Goal: Task Accomplishment & Management: Use online tool/utility

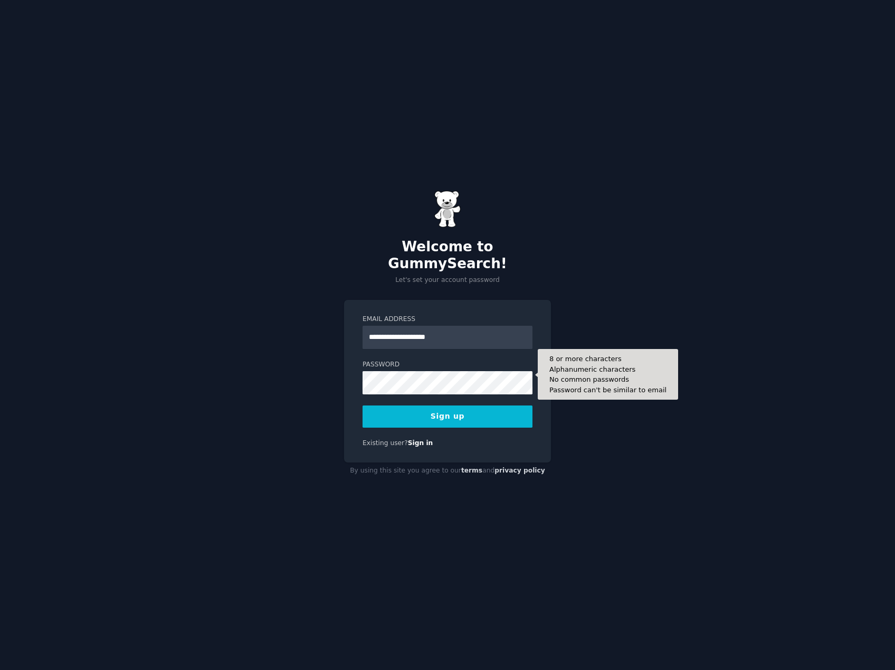
type input "**********"
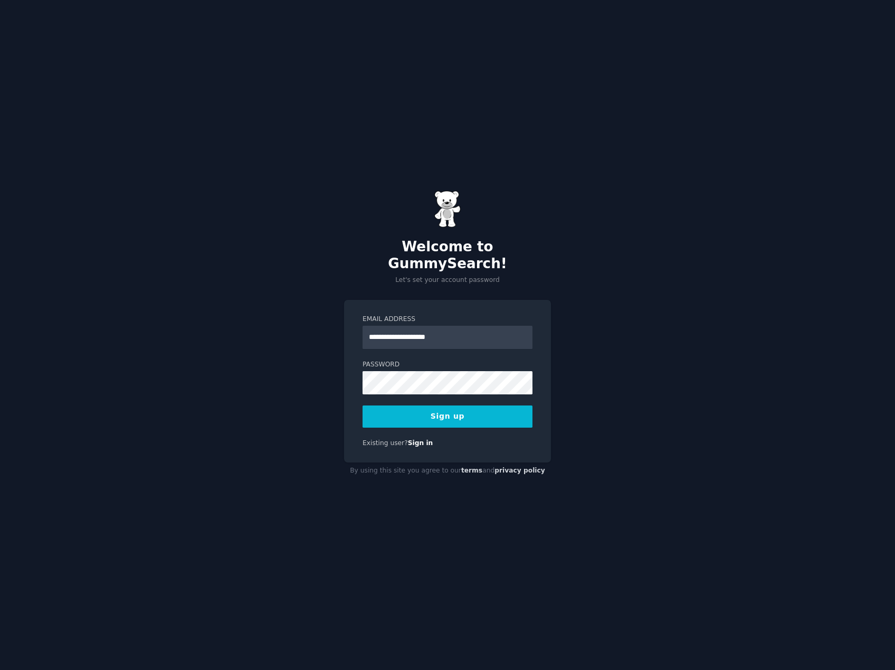
click at [416, 410] on button "Sign up" at bounding box center [448, 416] width 170 height 22
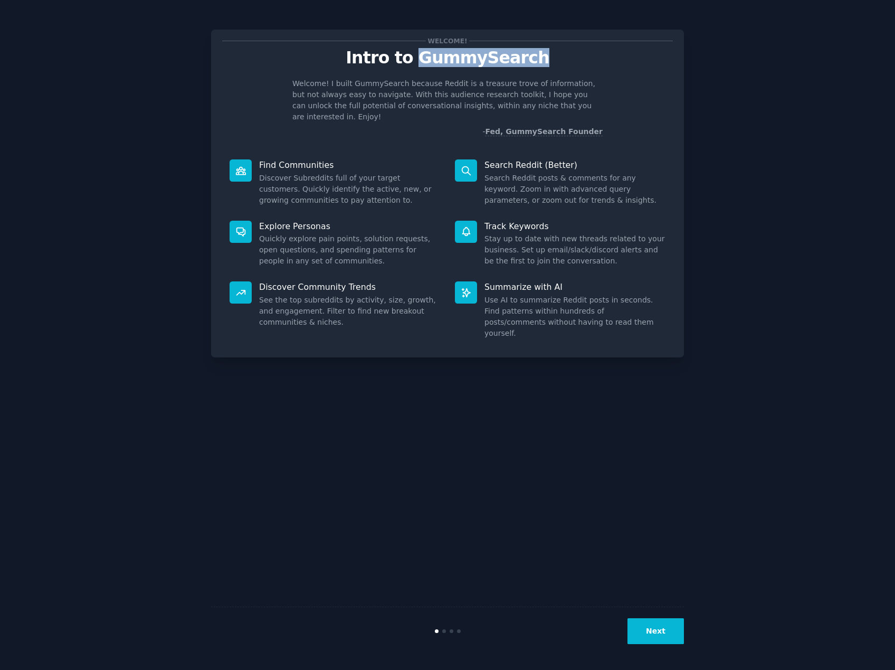
drag, startPoint x: 427, startPoint y: 59, endPoint x: 553, endPoint y: 54, distance: 125.7
click at [553, 54] on p "Intro to GummySearch" at bounding box center [447, 58] width 451 height 18
copy p "GummySearch"
click at [657, 630] on button "Next" at bounding box center [656, 631] width 56 height 26
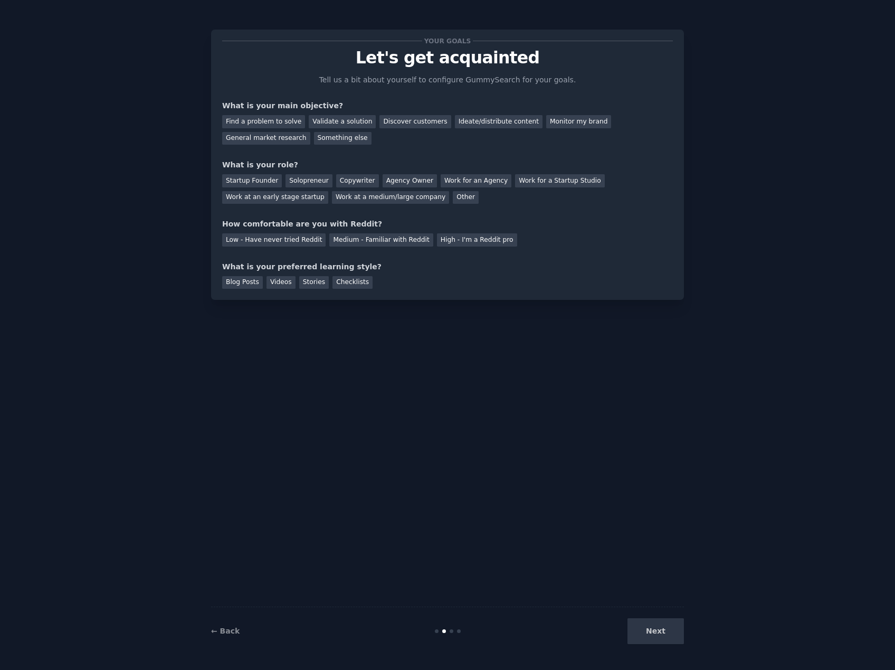
click at [653, 631] on div "Next" at bounding box center [605, 631] width 158 height 26
click at [578, 503] on div "Your goals Let's get acquainted Tell us a bit about yourself to configure Gummy…" at bounding box center [447, 335] width 473 height 640
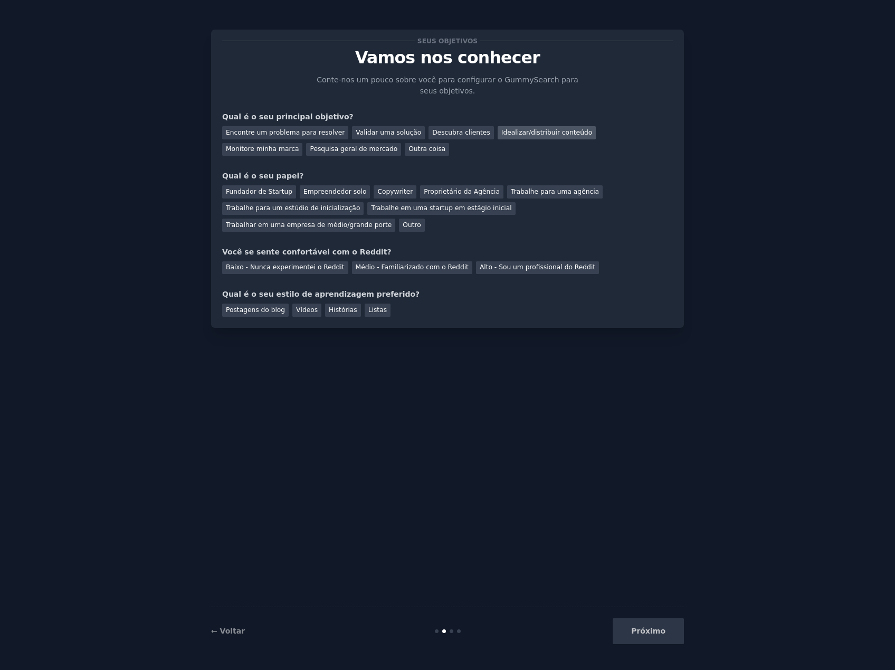
drag, startPoint x: 508, startPoint y: 132, endPoint x: 516, endPoint y: 131, distance: 7.4
click at [515, 131] on div "Idealizar/distribuir conteúdo" at bounding box center [547, 132] width 98 height 13
click at [437, 194] on div "Proprietário da Agência" at bounding box center [461, 191] width 83 height 13
click at [373, 261] on div "Médio - Familiarizado com o Reddit" at bounding box center [412, 267] width 120 height 13
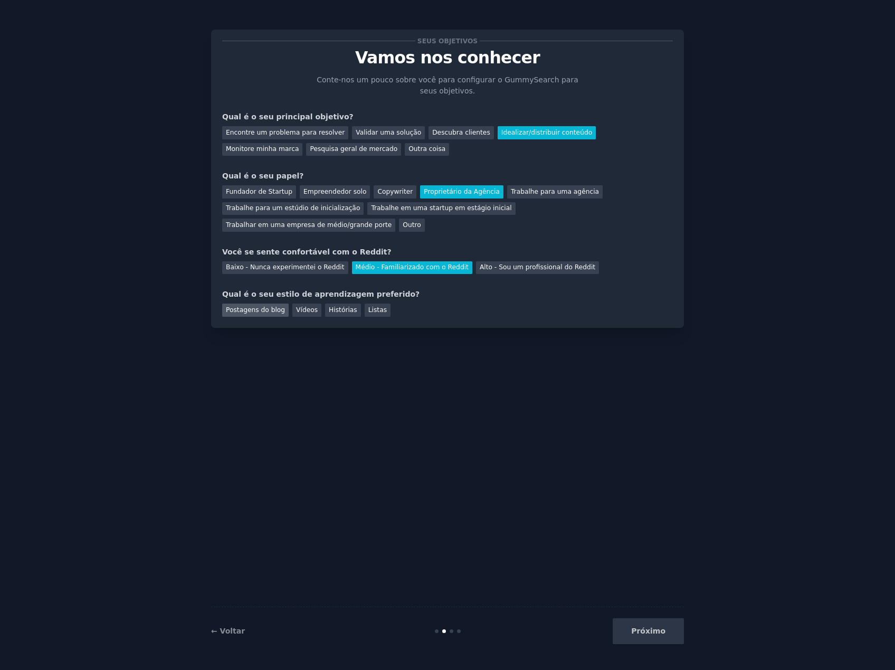
click at [241, 303] on div "Postagens do blog" at bounding box center [255, 309] width 66 height 13
click at [657, 634] on button "Próximo" at bounding box center [648, 631] width 71 height 26
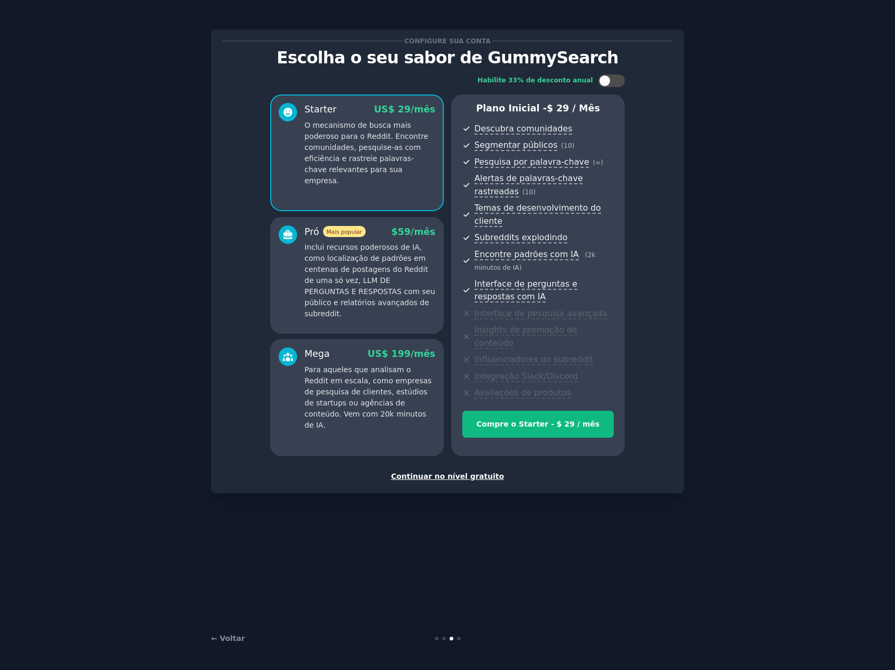
click at [462, 471] on div "Continuar no nível gratuito" at bounding box center [447, 476] width 451 height 11
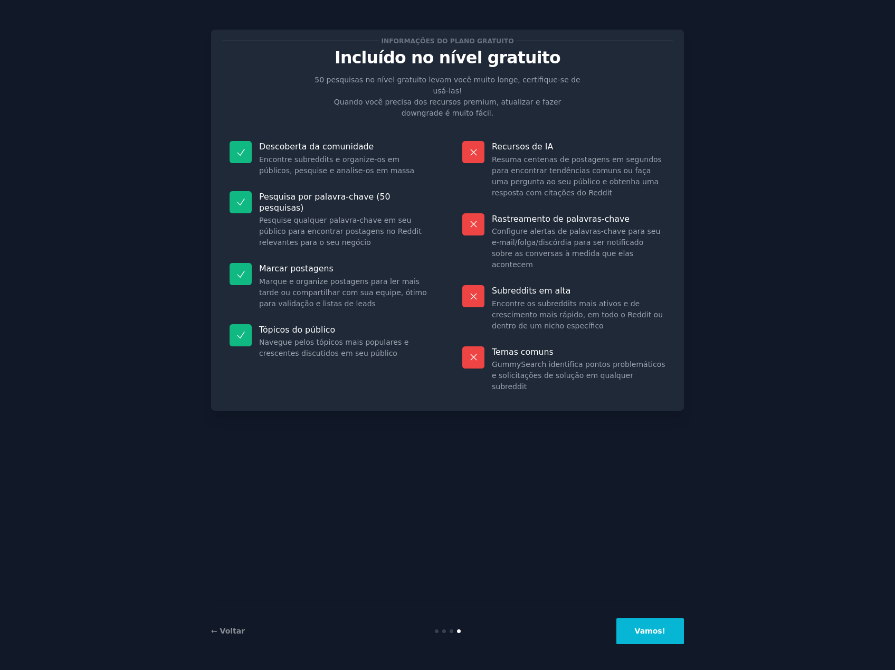
click at [647, 636] on button "Vamos!" at bounding box center [650, 631] width 68 height 26
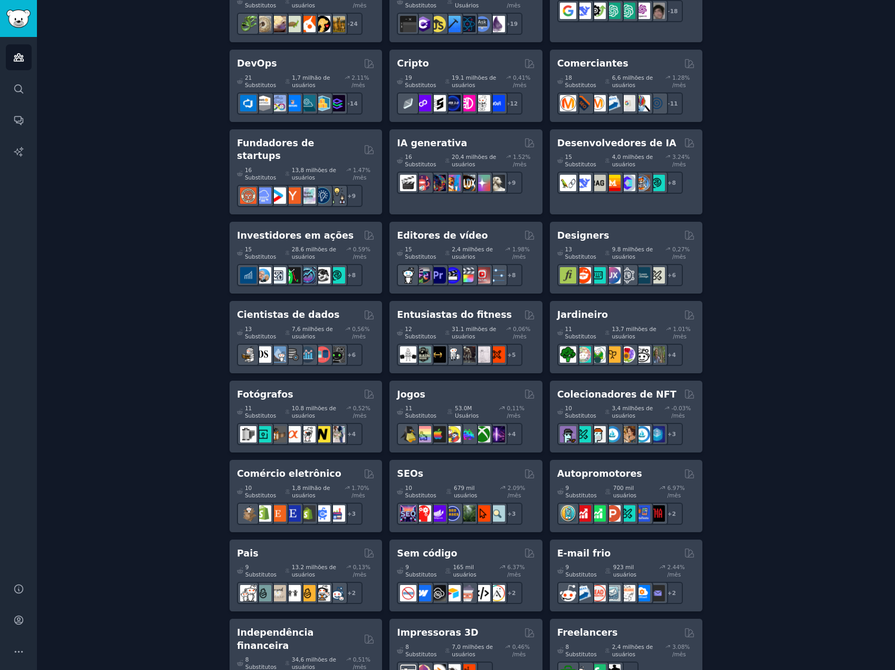
scroll to position [264, 0]
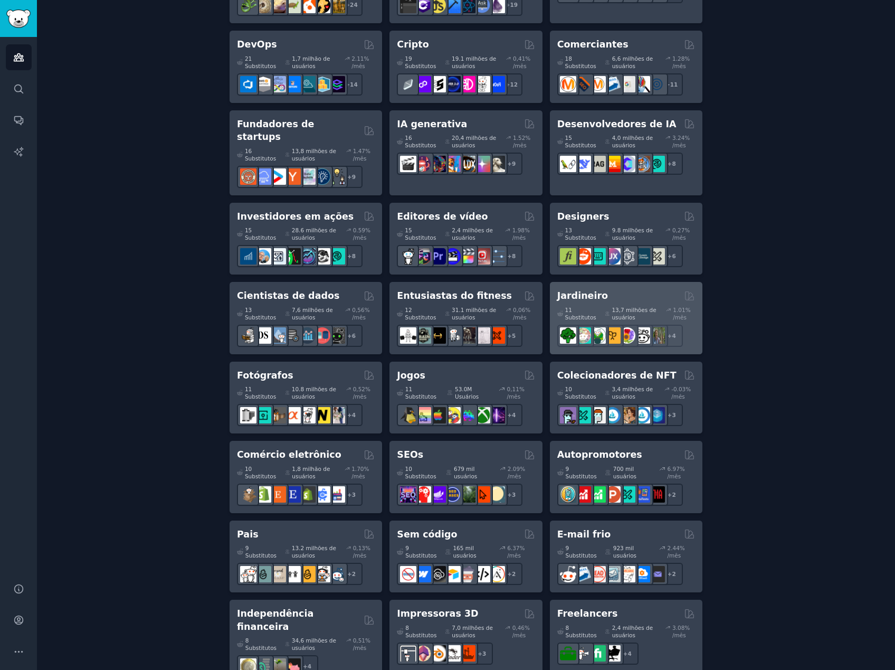
click at [577, 289] on h2 "Jardineiro" at bounding box center [582, 295] width 51 height 13
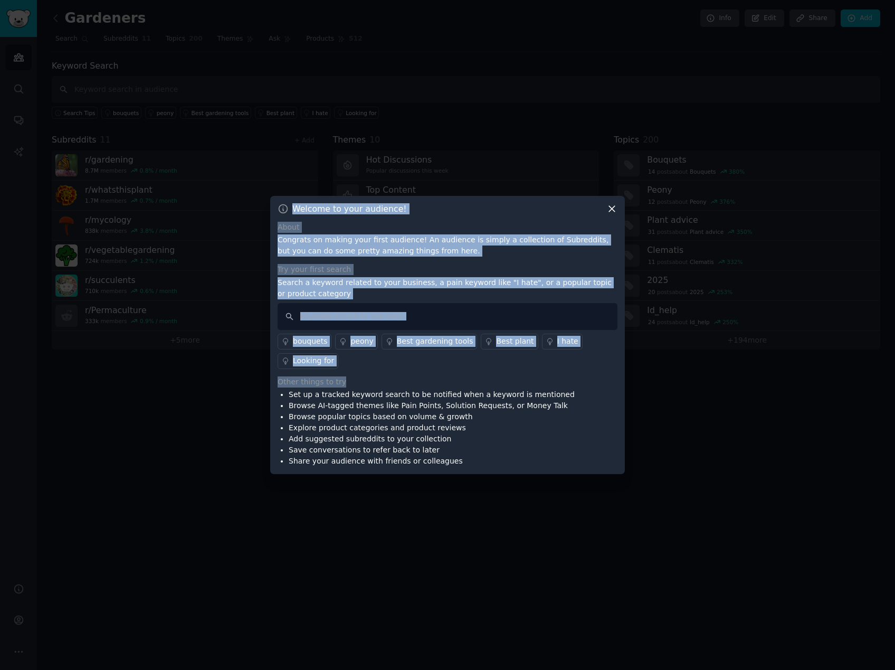
drag, startPoint x: 489, startPoint y: 212, endPoint x: 267, endPoint y: 341, distance: 257.3
click at [267, 341] on div "​ Welcome to your audience! About Congrats on making your first audience! An au…" at bounding box center [448, 335] width 888 height 670
click at [477, 372] on div "About Congrats on making your first audience! An audience is simply a collectio…" at bounding box center [448, 344] width 340 height 245
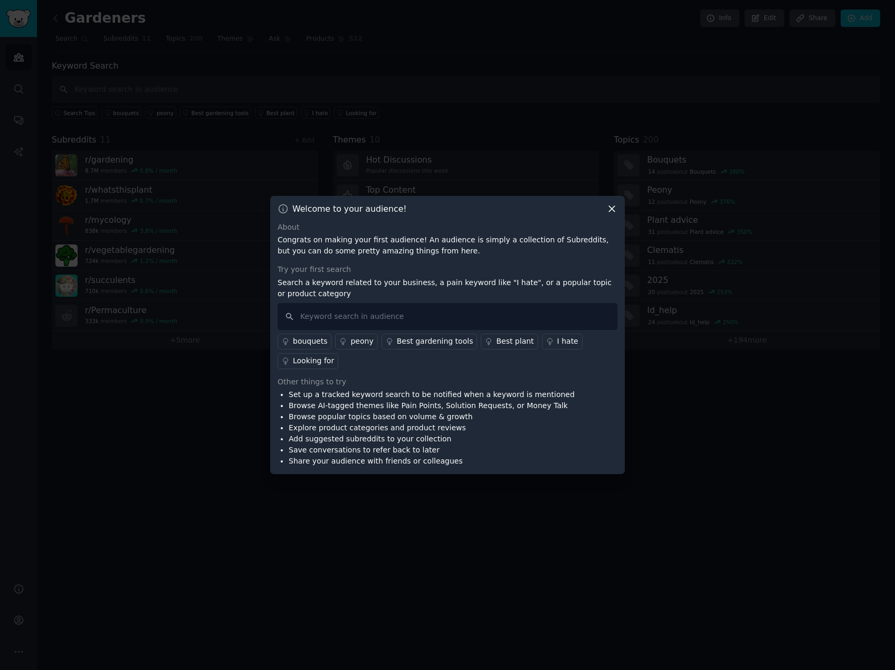
click at [557, 343] on div "I hate" at bounding box center [567, 341] width 21 height 11
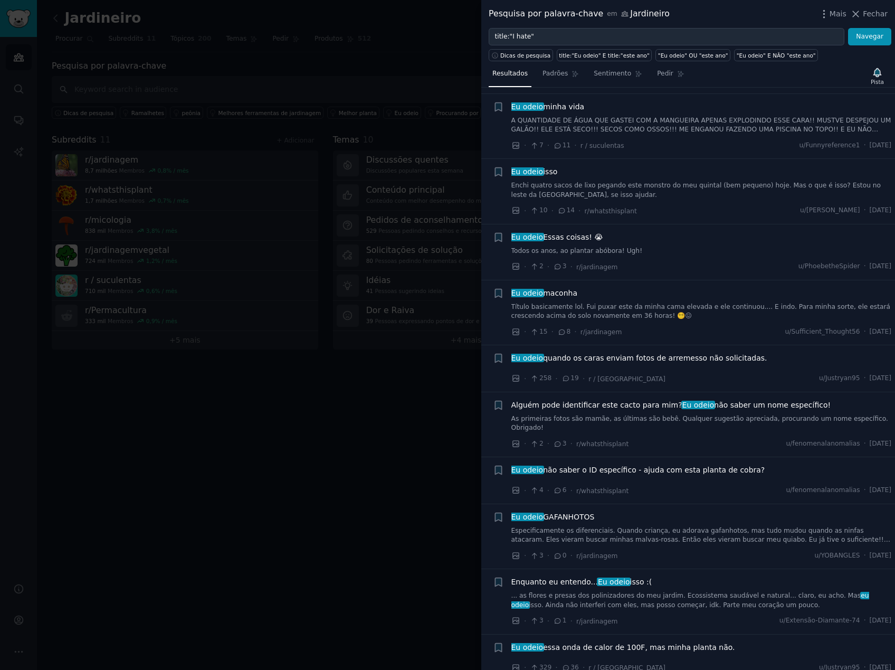
scroll to position [317, 0]
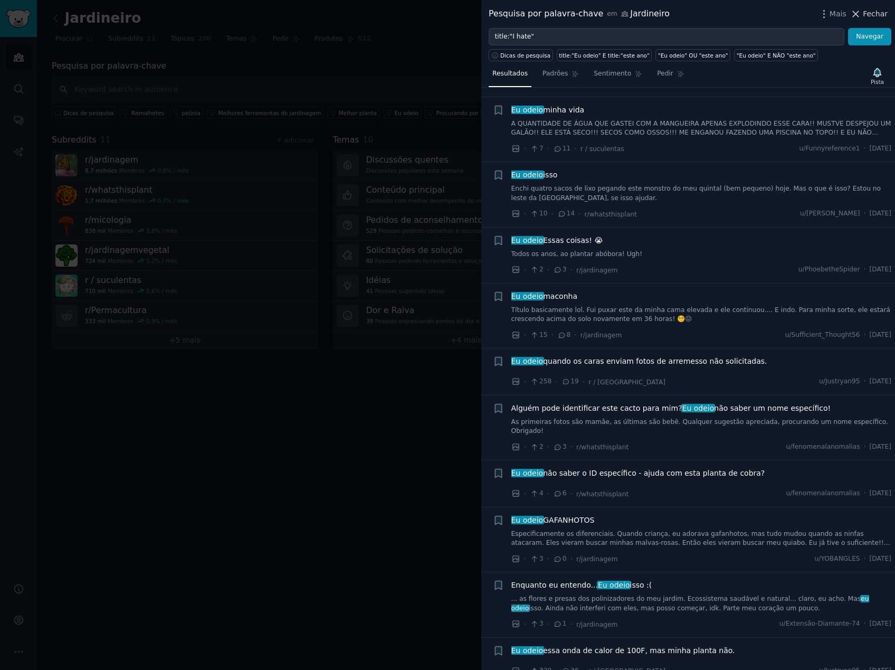
click at [887, 14] on span "Fechar" at bounding box center [875, 13] width 25 height 11
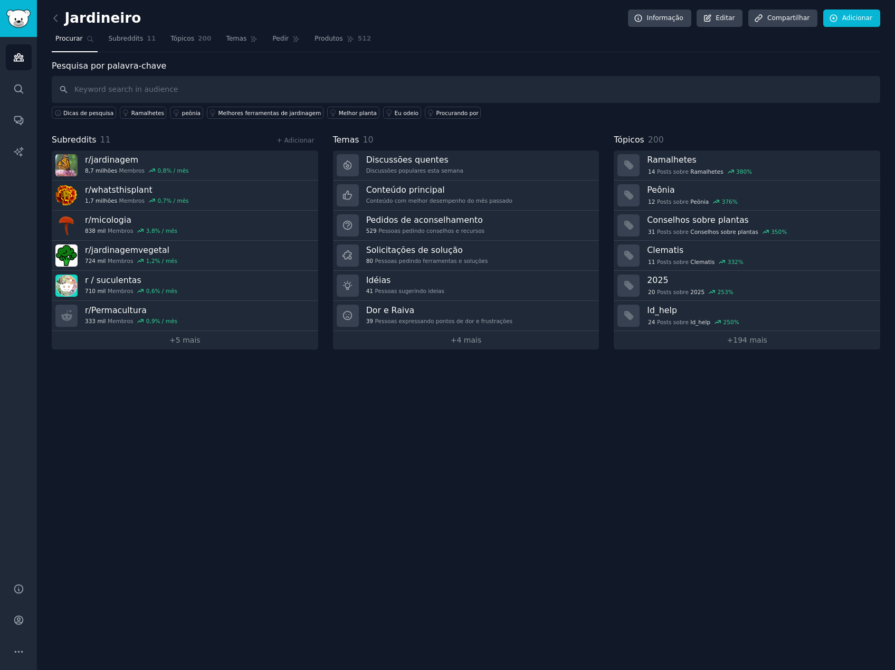
click at [599, 458] on div "Jardineiro Informação Editar Compartilhar Adicionar Procurar Subreddits 11 Tópi…" at bounding box center [466, 335] width 858 height 670
click at [669, 14] on font "Informação" at bounding box center [665, 18] width 36 height 9
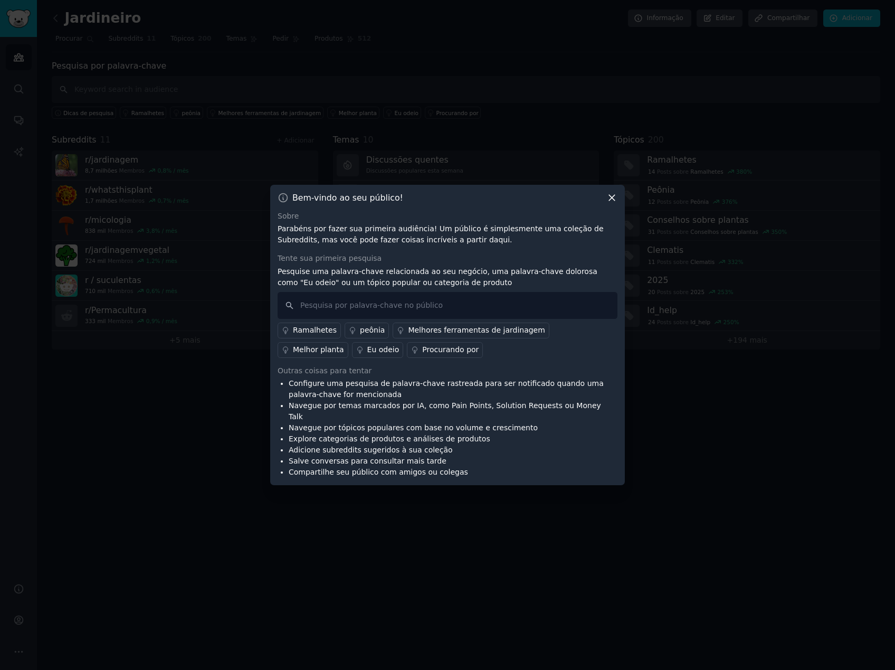
click at [612, 202] on icon at bounding box center [611, 197] width 11 height 11
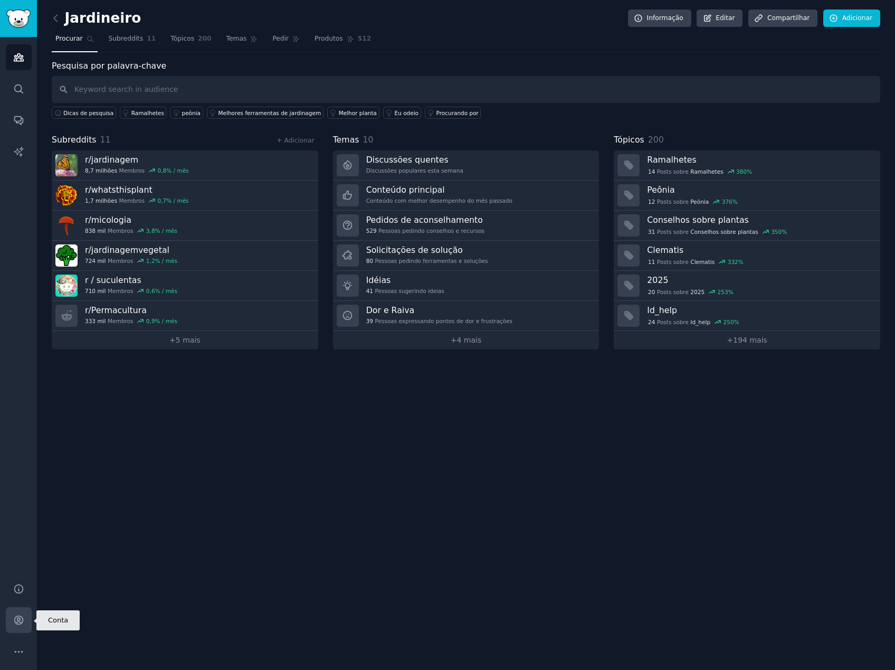
click at [22, 613] on link "Conta" at bounding box center [19, 620] width 26 height 26
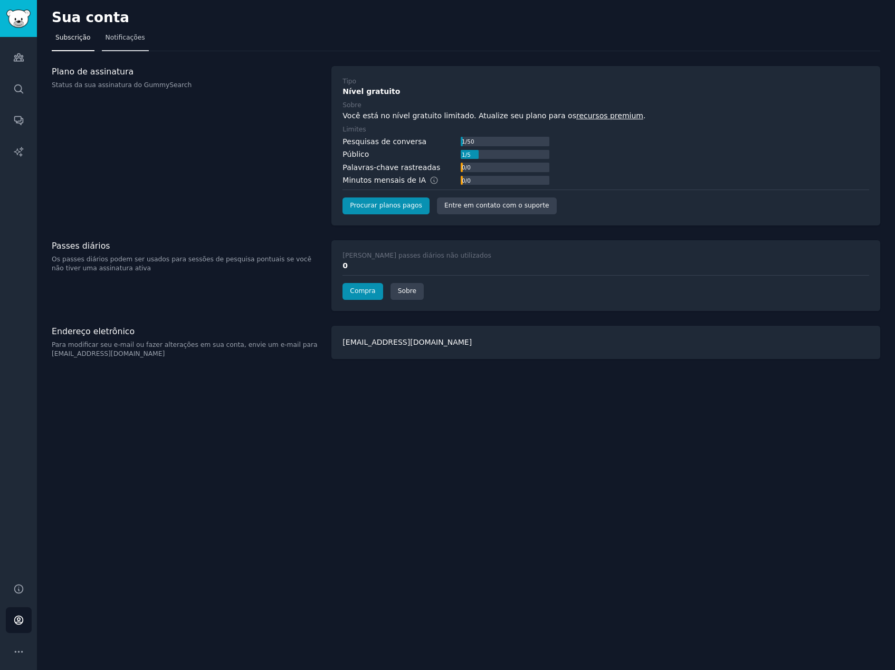
click at [116, 42] on span "Notificações" at bounding box center [126, 37] width 40 height 9
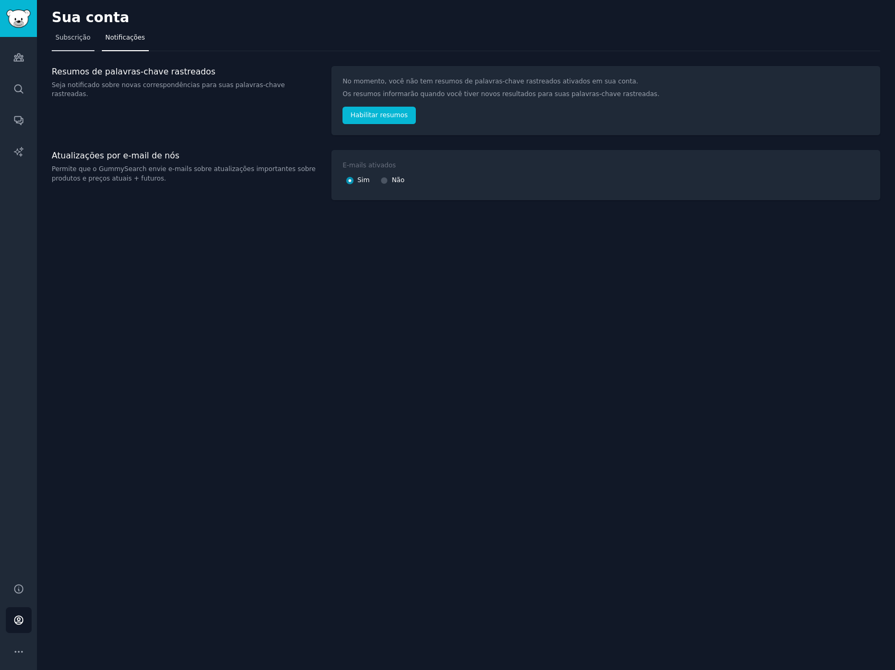
click at [64, 37] on span "Subscrição" at bounding box center [72, 37] width 35 height 9
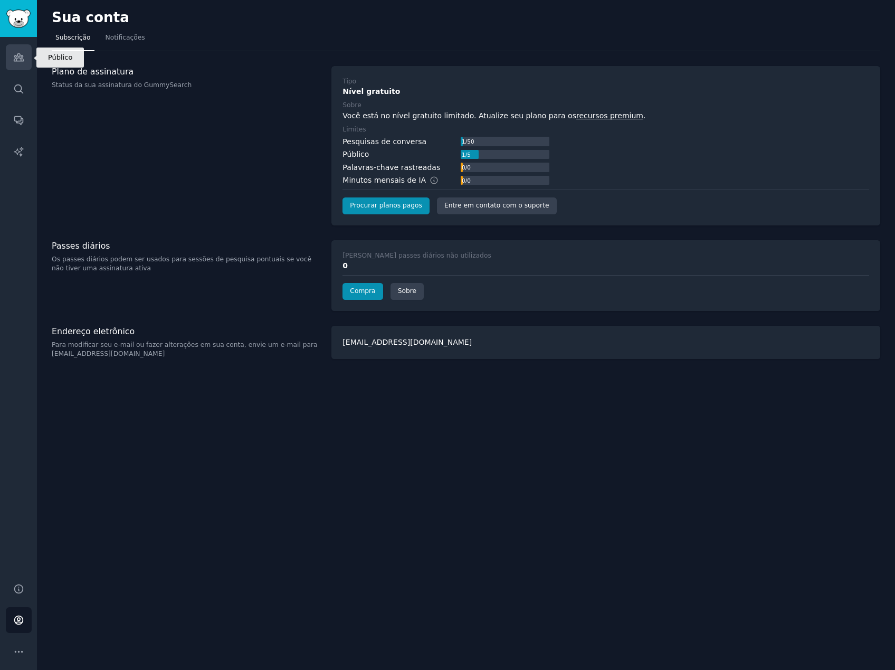
click at [14, 62] on icon "Barra lateral" at bounding box center [18, 57] width 11 height 11
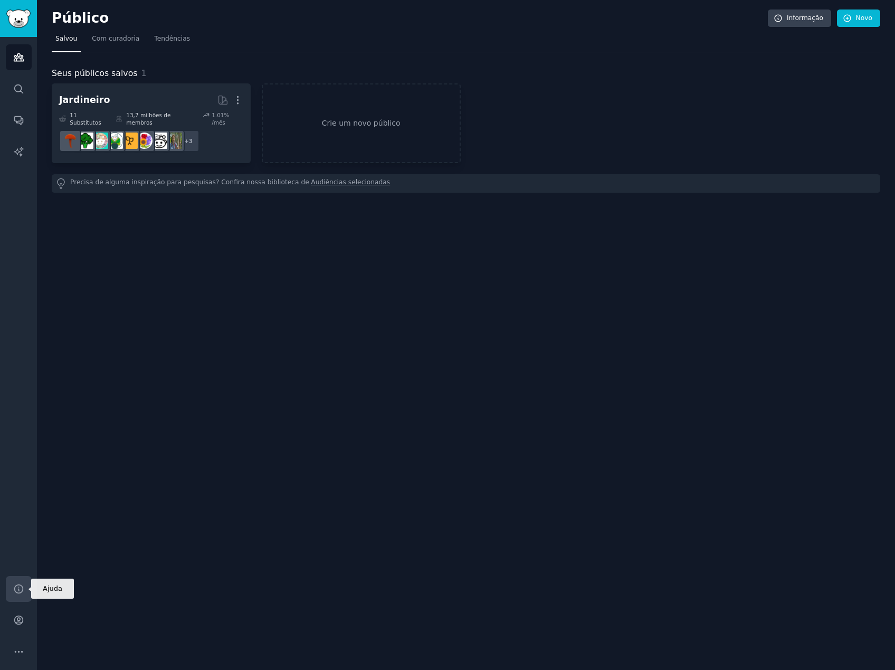
click at [22, 588] on icon "Barra lateral" at bounding box center [18, 588] width 8 height 8
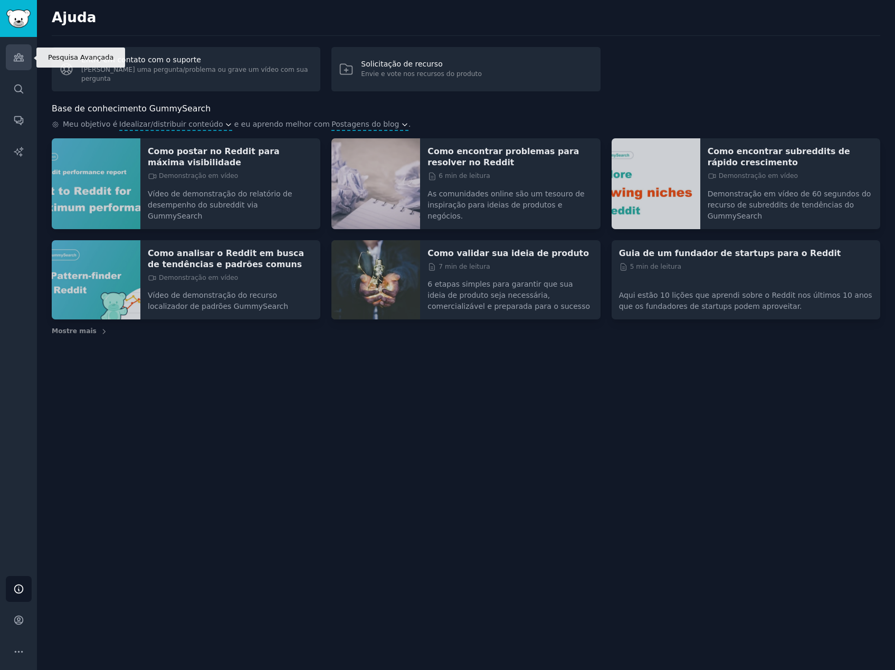
click at [23, 60] on icon "Barra lateral" at bounding box center [18, 57] width 9 height 7
